Goal: Transaction & Acquisition: Purchase product/service

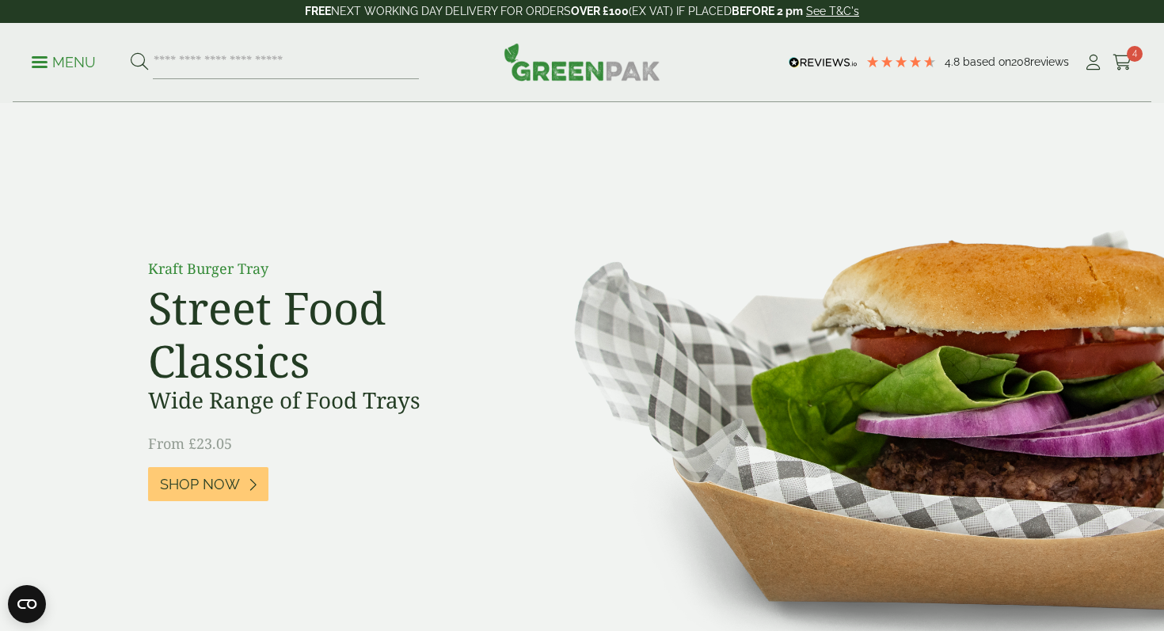
click at [70, 67] on p "Menu" at bounding box center [64, 62] width 64 height 19
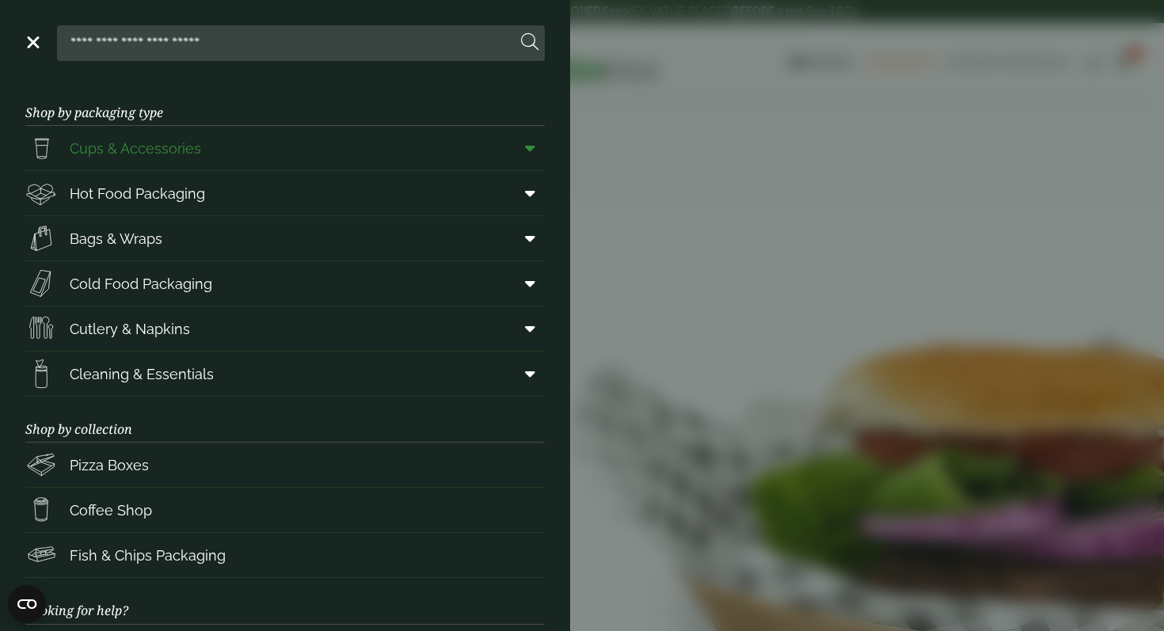
click at [162, 146] on span "Cups & Accessories" at bounding box center [135, 148] width 131 height 21
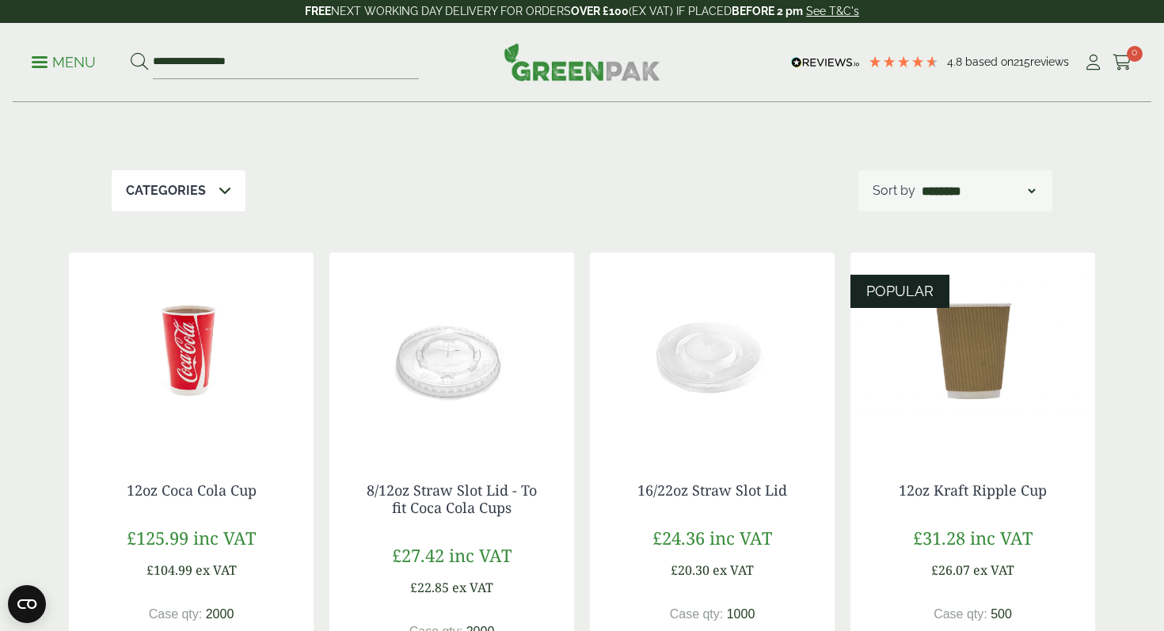
scroll to position [157, 0]
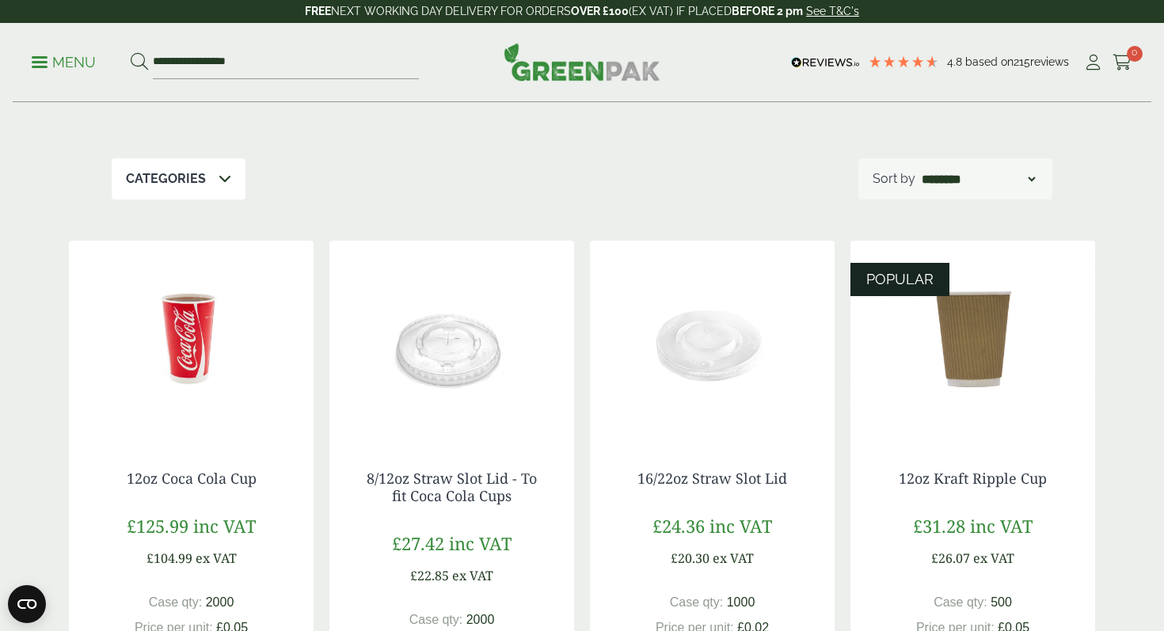
click at [971, 352] on img at bounding box center [972, 340] width 245 height 198
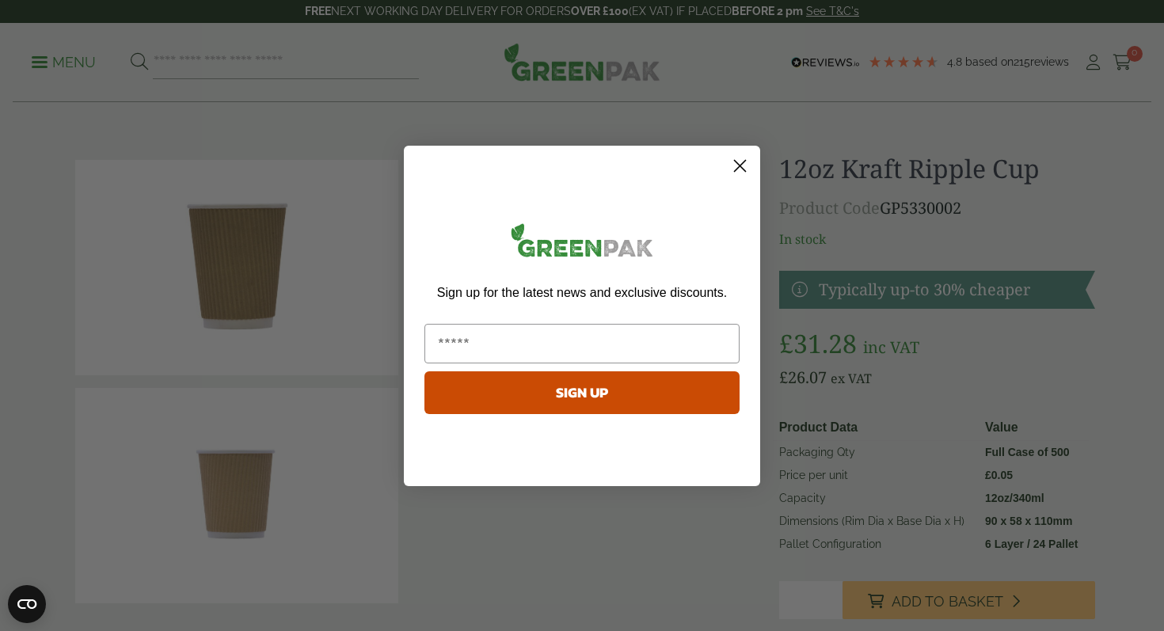
click at [740, 166] on icon "Close dialog" at bounding box center [740, 165] width 11 height 11
